Goal: Task Accomplishment & Management: Complete application form

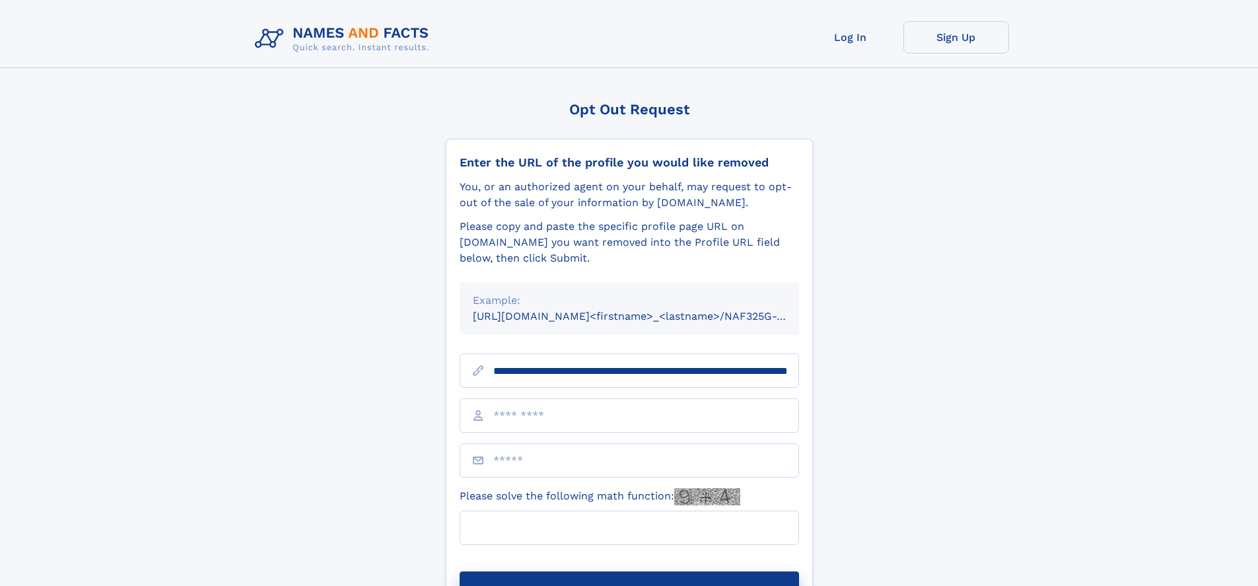
scroll to position [0, 123]
type input "**********"
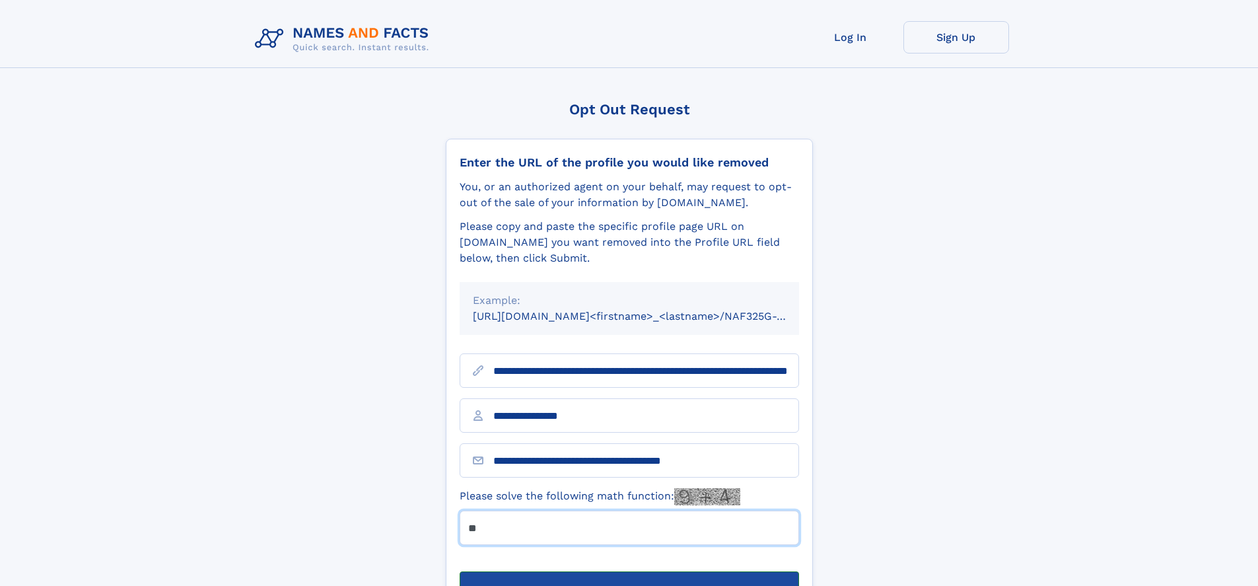
type input "**"
click at [628, 571] on button "Submit Opt Out Request" at bounding box center [628, 592] width 339 height 42
